Goal: Find specific page/section: Find specific page/section

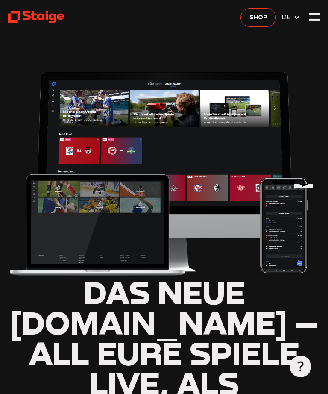
click at [319, 21] on div at bounding box center [314, 16] width 11 height 11
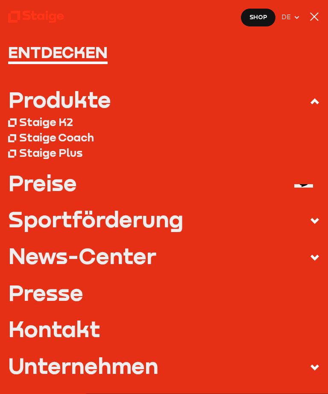
scroll to position [3, 0]
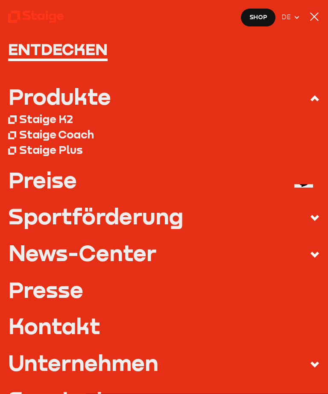
click at [84, 97] on div "Produkte" at bounding box center [59, 96] width 103 height 22
click at [0, 0] on input "Produkte" at bounding box center [0, 0] width 0 height 0
click at [61, 150] on div "Staige Plus" at bounding box center [51, 150] width 64 height 14
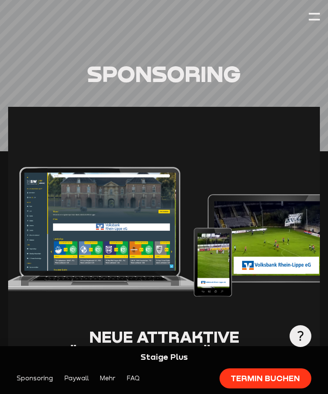
scroll to position [418, 0]
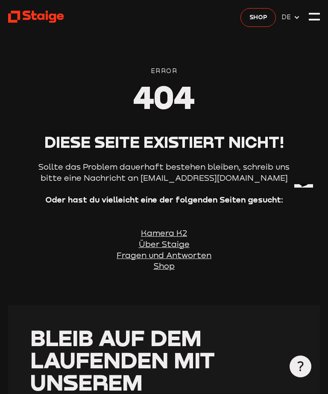
click at [170, 232] on u "Kamera K2" at bounding box center [164, 232] width 46 height 9
